Goal: Information Seeking & Learning: Learn about a topic

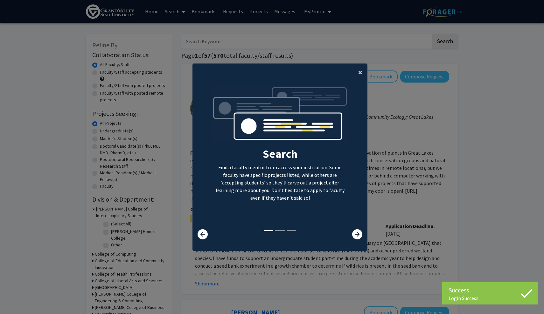
click at [356, 69] on button "×" at bounding box center [360, 73] width 14 height 18
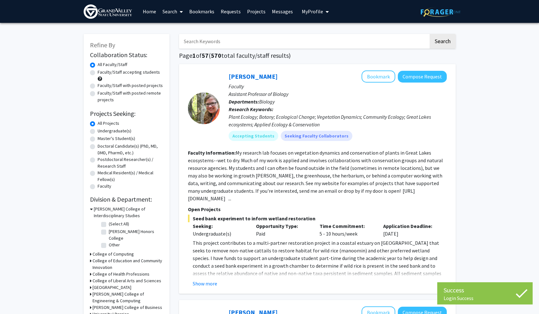
click at [308, 171] on fg-read-more "My research lab focuses on vegetation dynamics and conservation of plants in Gr…" at bounding box center [315, 176] width 255 height 52
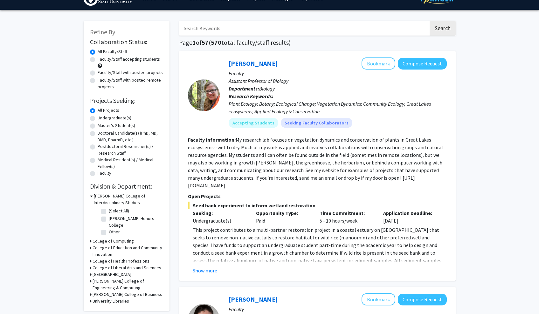
scroll to position [-1, 0]
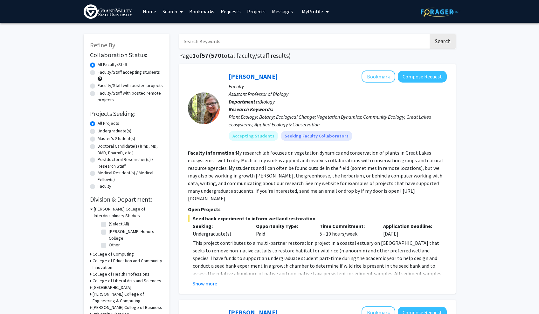
click at [132, 76] on label "Faculty/Staff accepting students" at bounding box center [129, 72] width 62 height 7
click at [102, 73] on input "Faculty/Staff accepting students" at bounding box center [100, 71] width 4 height 4
radio input "true"
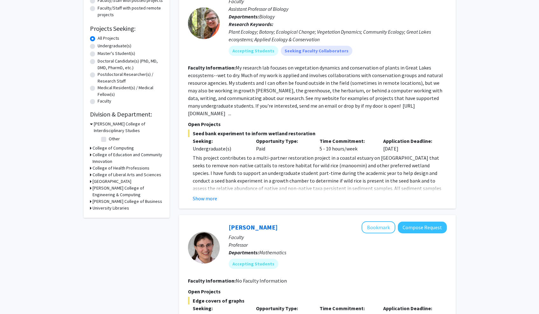
scroll to position [89, 0]
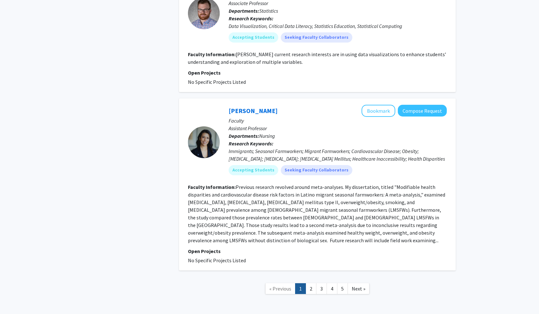
scroll to position [1872, 0]
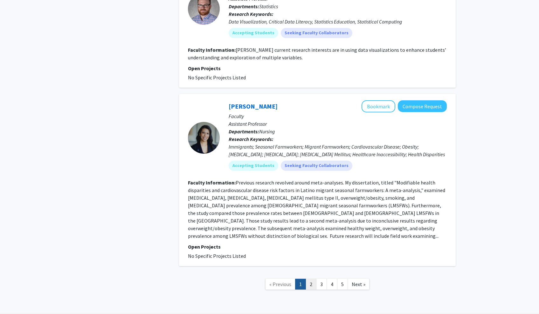
click at [315, 279] on link "2" at bounding box center [311, 284] width 11 height 11
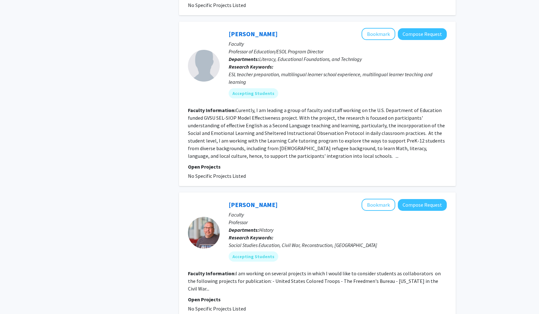
scroll to position [496, 0]
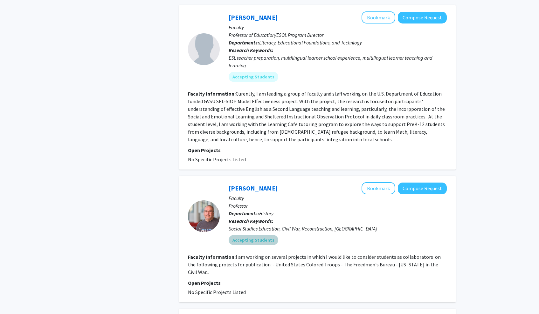
click at [384, 237] on div "Accepting Students" at bounding box center [337, 240] width 221 height 13
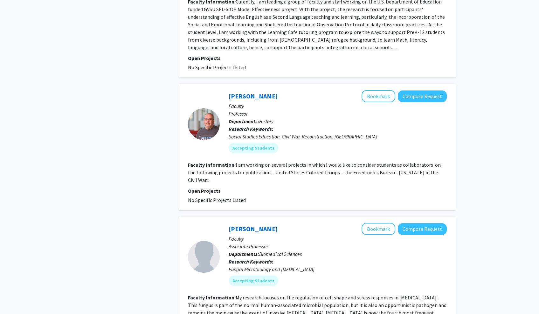
scroll to position [590, 0]
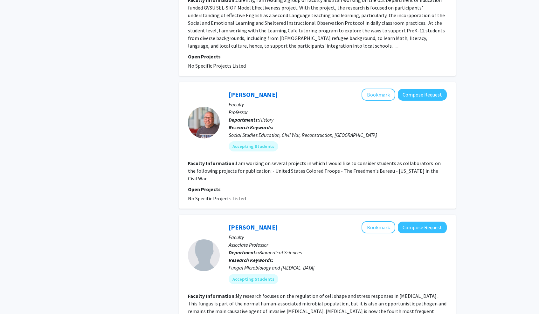
click at [408, 160] on fg-read-more "I am working on several projects in which I would like to consider students as …" at bounding box center [314, 171] width 253 height 22
click at [417, 163] on fg-read-more "I am working on several projects in which I would like to consider students as …" at bounding box center [314, 171] width 253 height 22
click at [254, 91] on link "[PERSON_NAME]" at bounding box center [253, 95] width 49 height 8
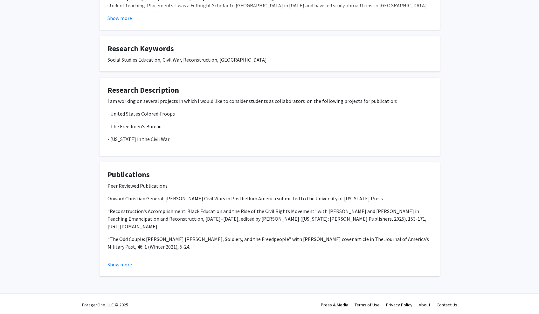
scroll to position [201, 0]
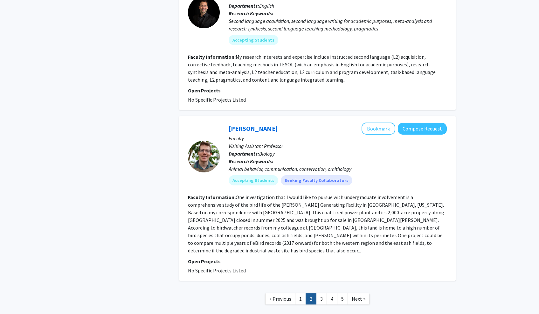
scroll to position [1327, 0]
click at [319, 294] on link "3" at bounding box center [321, 299] width 11 height 11
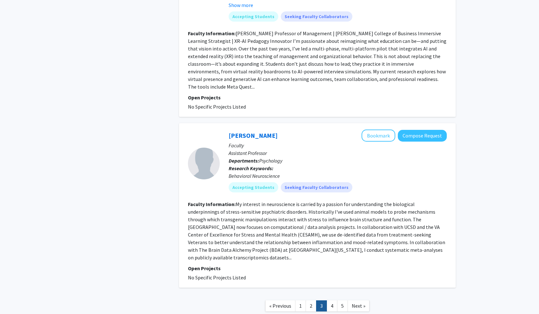
scroll to position [1383, 0]
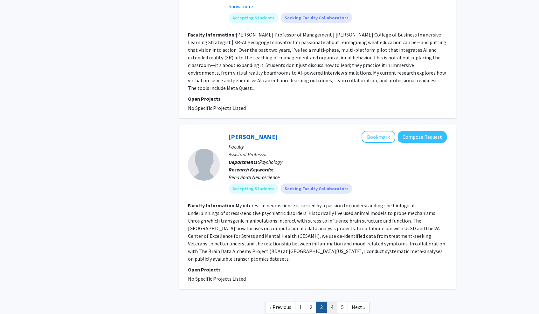
click at [332, 302] on link "4" at bounding box center [332, 307] width 11 height 11
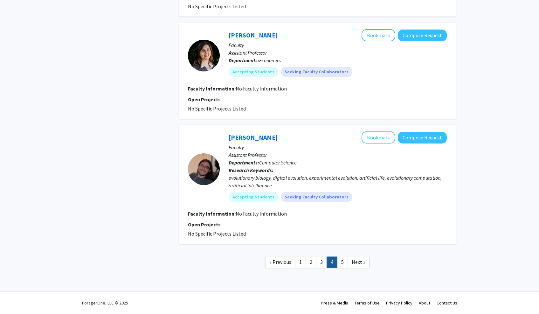
scroll to position [991, 0]
click at [341, 265] on link "5" at bounding box center [342, 262] width 11 height 11
